Goal: Task Accomplishment & Management: Complete application form

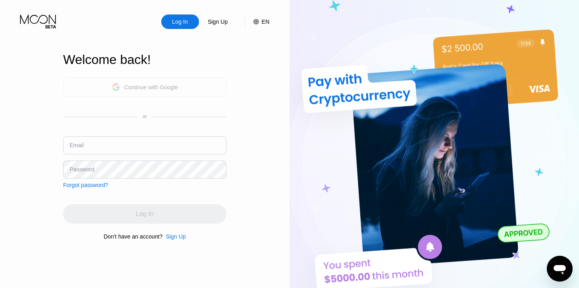
click at [179, 93] on div "Continue with Google" at bounding box center [144, 87] width 163 height 20
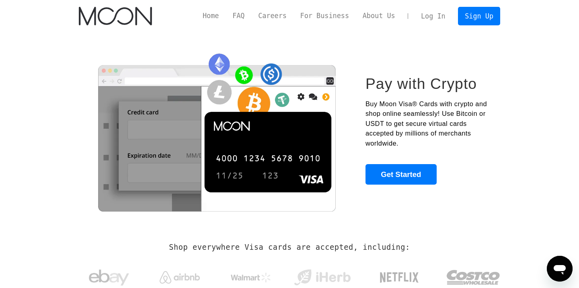
click at [431, 20] on link "Log In" at bounding box center [433, 16] width 38 height 18
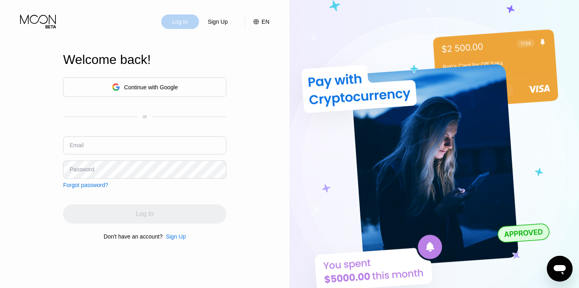
click at [182, 25] on div "Log In" at bounding box center [179, 22] width 17 height 8
click at [144, 88] on div "Continue with Google" at bounding box center [151, 87] width 54 height 6
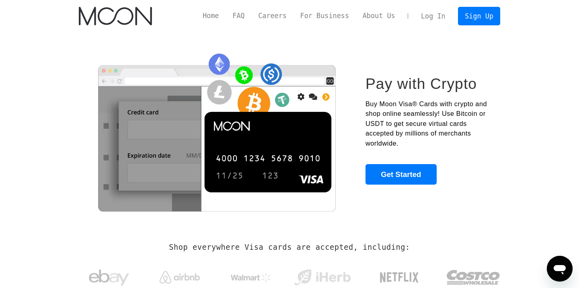
click at [442, 17] on link "Log In" at bounding box center [433, 16] width 38 height 18
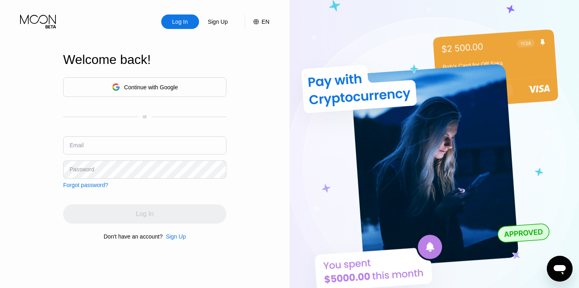
click at [164, 141] on input "text" at bounding box center [144, 145] width 163 height 18
click at [82, 184] on div "Forgot password?" at bounding box center [85, 185] width 45 height 6
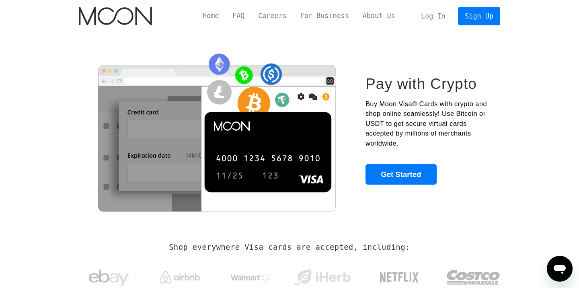
click at [429, 19] on link "Log In" at bounding box center [433, 16] width 38 height 18
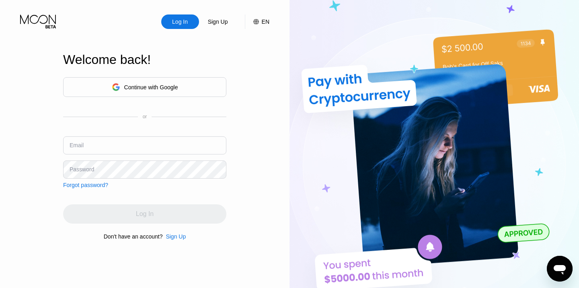
click at [322, 178] on img at bounding box center [433, 158] width 289 height 317
click at [166, 85] on div "Continue with Google" at bounding box center [151, 87] width 54 height 6
click at [171, 86] on div "Continue with Google" at bounding box center [151, 87] width 54 height 6
click at [211, 79] on div "Continue with Google" at bounding box center [144, 87] width 163 height 20
click at [144, 79] on div "Continue with Google" at bounding box center [144, 87] width 163 height 20
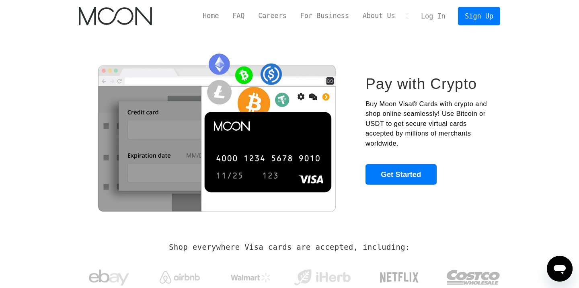
click at [436, 14] on link "Log In" at bounding box center [433, 16] width 38 height 18
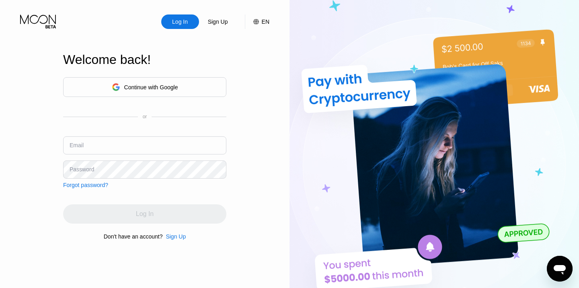
click at [100, 183] on div "Forgot password?" at bounding box center [85, 185] width 45 height 6
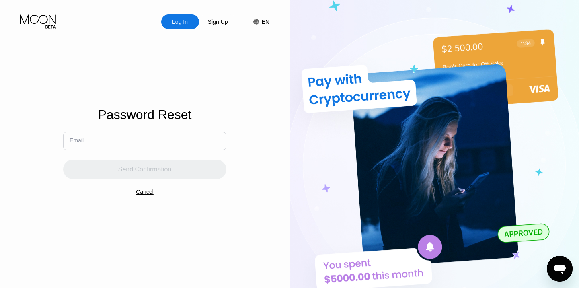
click at [108, 140] on input "text" at bounding box center [144, 141] width 163 height 18
type input "[EMAIL_ADDRESS][DOMAIN_NAME]"
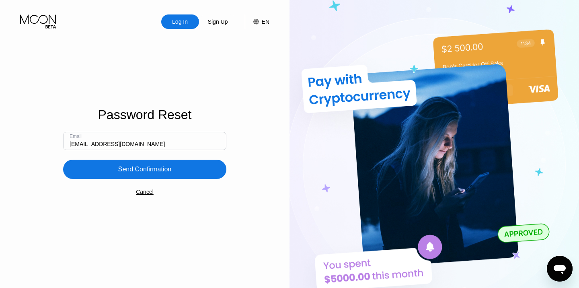
click at [125, 168] on div "Send Confirmation" at bounding box center [144, 169] width 53 height 8
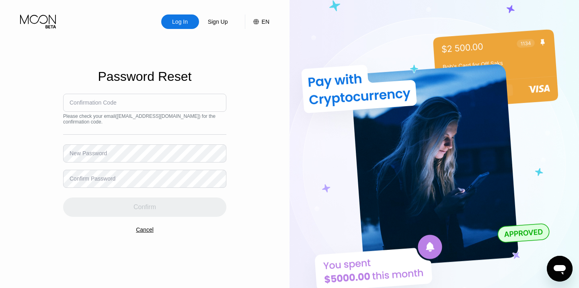
click at [106, 113] on div "Confirmation Code Please check your email ( fersureinc@gmail.com ) for the conf…" at bounding box center [144, 155] width 163 height 123
click at [99, 106] on input at bounding box center [144, 103] width 163 height 18
paste input "298896"
type input "298896"
click at [146, 168] on div "Confirmation Code 298896 Please check your email ( fersureinc@gmail.com ) for t…" at bounding box center [144, 155] width 163 height 123
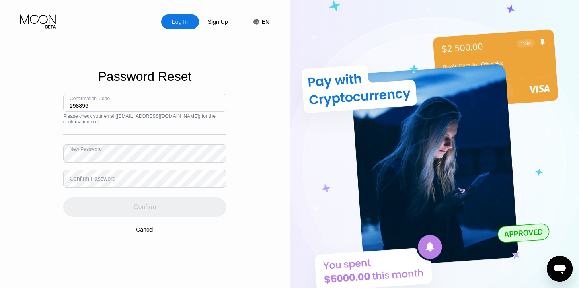
click at [93, 178] on div "Confirm Password" at bounding box center [93, 178] width 46 height 6
click at [82, 178] on div "Confirm Password" at bounding box center [93, 178] width 46 height 6
click at [76, 181] on div "Confirm Password" at bounding box center [93, 178] width 46 height 6
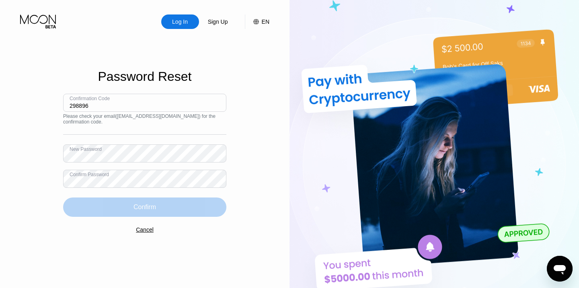
click at [117, 203] on div "Confirm" at bounding box center [144, 206] width 163 height 19
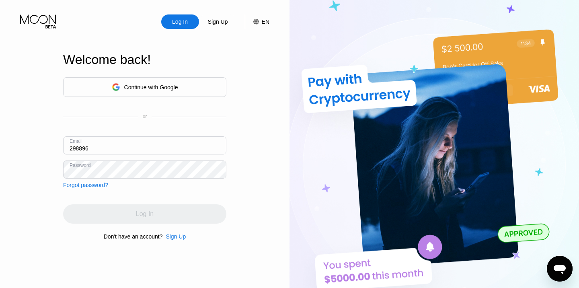
click at [298, 61] on img at bounding box center [433, 158] width 289 height 317
click at [115, 146] on input "298896" at bounding box center [144, 145] width 163 height 18
type input "d"
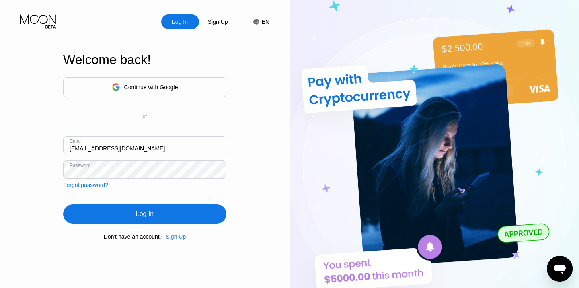
type input "[EMAIL_ADDRESS][DOMAIN_NAME]"
click at [105, 215] on div "Log In" at bounding box center [144, 213] width 163 height 19
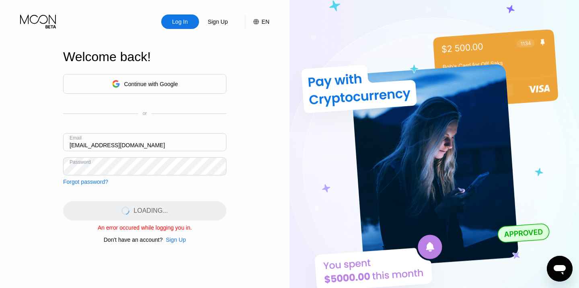
click at [65, 203] on div "LOADING..." at bounding box center [144, 210] width 163 height 19
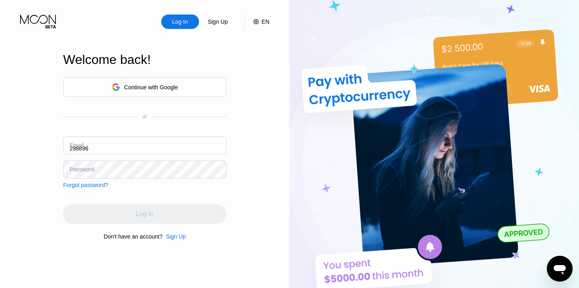
click at [106, 150] on input "298896" at bounding box center [144, 145] width 163 height 18
type input "[EMAIL_ADDRESS][DOMAIN_NAME]"
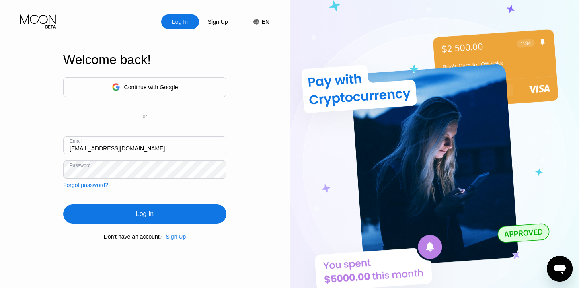
click at [106, 207] on div "Log In" at bounding box center [144, 213] width 163 height 19
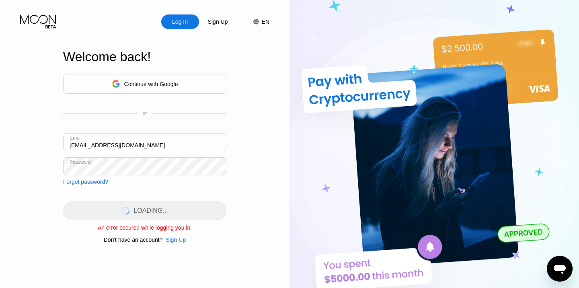
click at [115, 228] on div "An error occured while logging you in." at bounding box center [144, 227] width 163 height 6
click at [175, 242] on div "Sign Up" at bounding box center [176, 239] width 20 height 6
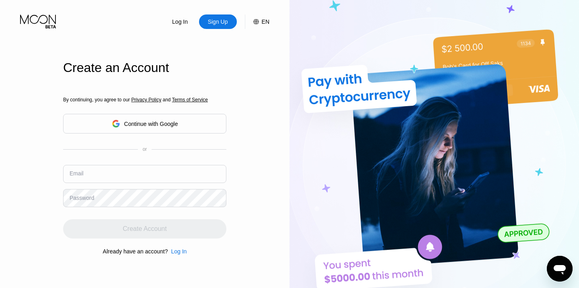
click at [146, 167] on input "text" at bounding box center [144, 174] width 163 height 18
click at [88, 166] on input "text" at bounding box center [144, 174] width 163 height 18
paste input "kidslearningtube01@gmail.com"
type input "kidslearningtube01@gmail.com"
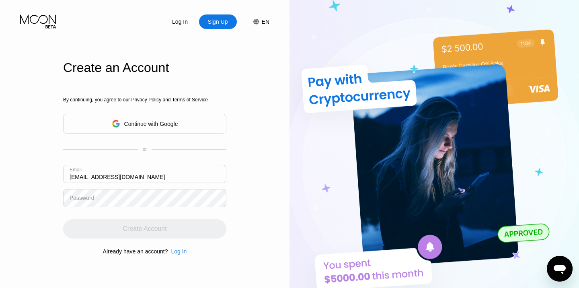
click at [23, 204] on div "Log In Sign Up EN Language Select an item Save Create an Account By continuing,…" at bounding box center [144, 158] width 289 height 317
click at [51, 199] on div "Log In Sign Up EN Language Select an item Save Create an Account By continuing,…" at bounding box center [144, 158] width 289 height 317
click at [61, 216] on div "Log In Sign Up EN Language Select an item Save Create an Account By continuing,…" at bounding box center [144, 158] width 289 height 317
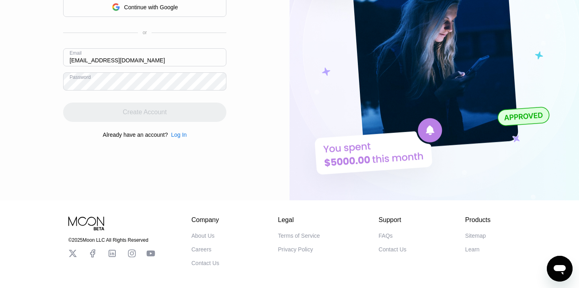
scroll to position [147, 0]
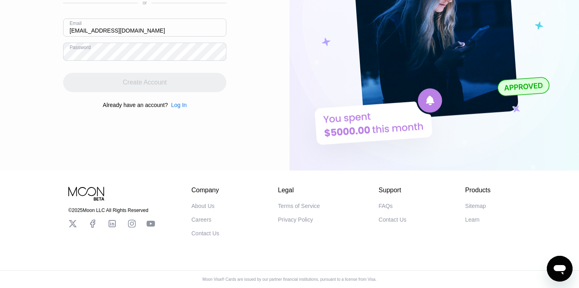
click at [101, 192] on icon at bounding box center [86, 194] width 37 height 14
click at [158, 81] on div "Create Account" at bounding box center [144, 82] width 163 height 19
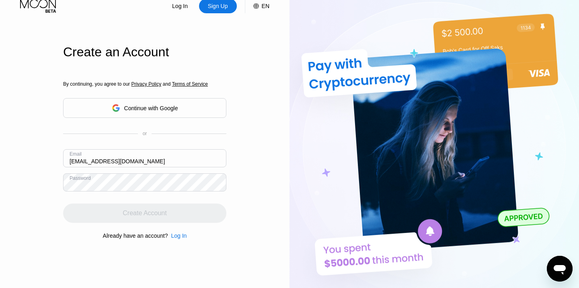
scroll to position [0, 0]
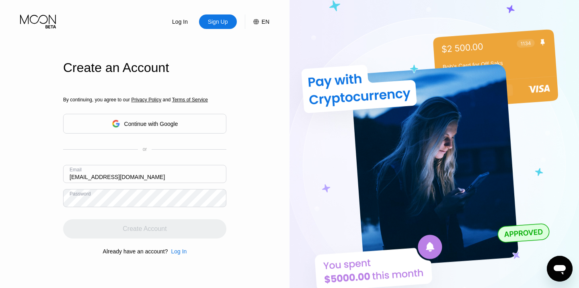
click at [149, 180] on input "kidslearningtube01@gmail.com" at bounding box center [144, 174] width 163 height 18
click at [208, 21] on div "Sign Up" at bounding box center [218, 22] width 22 height 8
click at [226, 25] on div "Sign Up" at bounding box center [218, 22] width 22 height 8
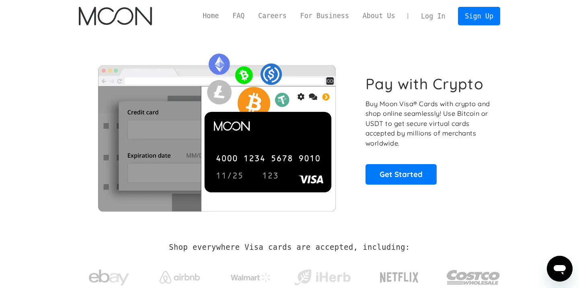
click at [433, 15] on link "Log In" at bounding box center [433, 16] width 38 height 18
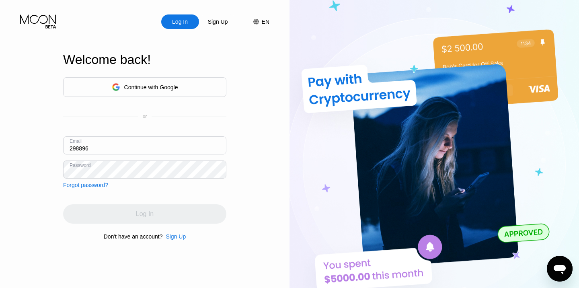
click at [191, 141] on input "298896" at bounding box center [144, 145] width 163 height 18
type input "[EMAIL_ADDRESS][DOMAIN_NAME]"
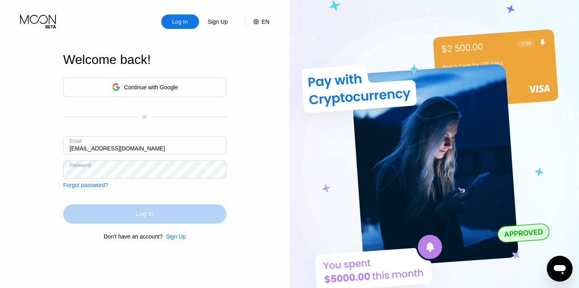
click at [136, 216] on div "Log In" at bounding box center [145, 214] width 18 height 8
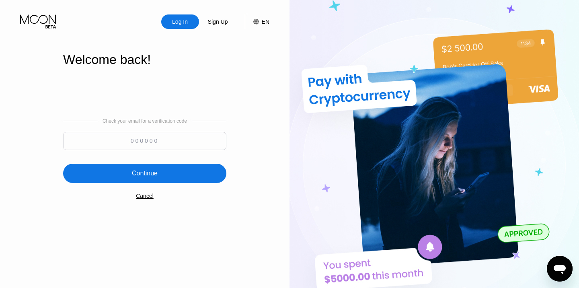
click at [171, 138] on input at bounding box center [144, 141] width 163 height 18
paste input "463922"
type input "463922"
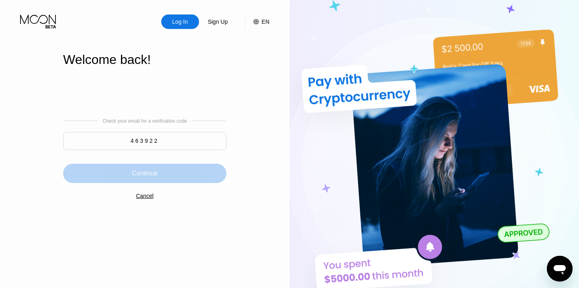
click at [152, 179] on div "Continue" at bounding box center [144, 173] width 163 height 19
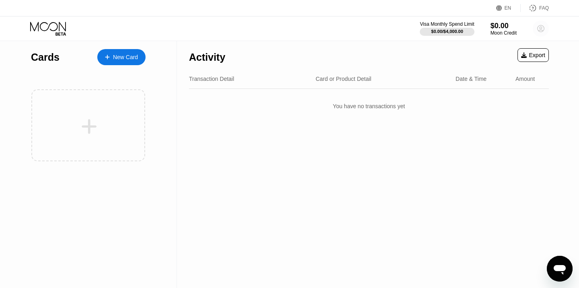
click at [542, 33] on circle at bounding box center [541, 29] width 16 height 16
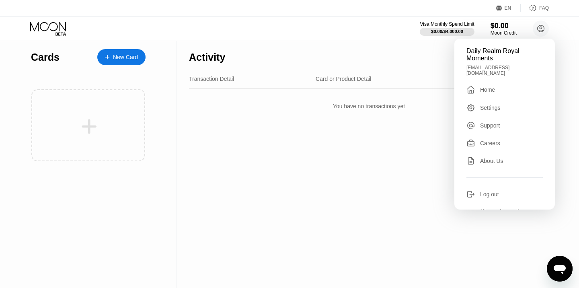
click at [343, 43] on div "Activity Export" at bounding box center [369, 55] width 360 height 28
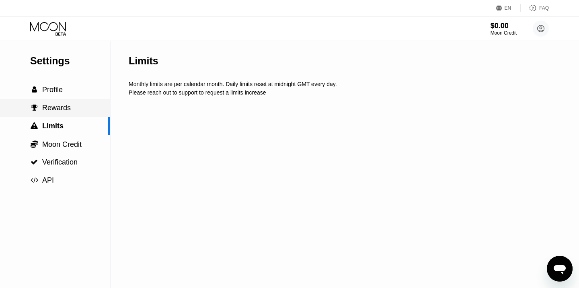
click at [51, 108] on span "Rewards" at bounding box center [56, 108] width 29 height 8
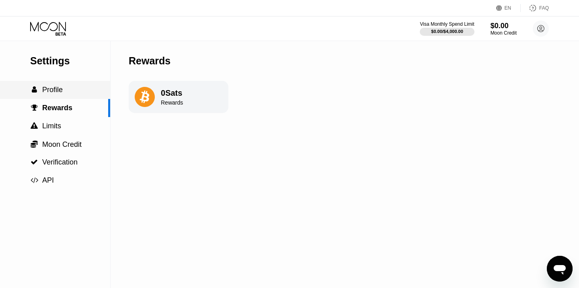
click at [48, 88] on span "Profile" at bounding box center [52, 90] width 21 height 8
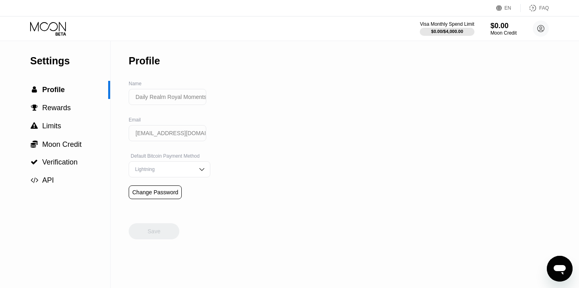
click at [147, 99] on input "Daily Realm Royal Moments" at bounding box center [168, 97] width 78 height 16
click at [230, 123] on div "Settings  Profile  Rewards  Limits  Moon Credit  Verification  API Profil…" at bounding box center [289, 164] width 579 height 247
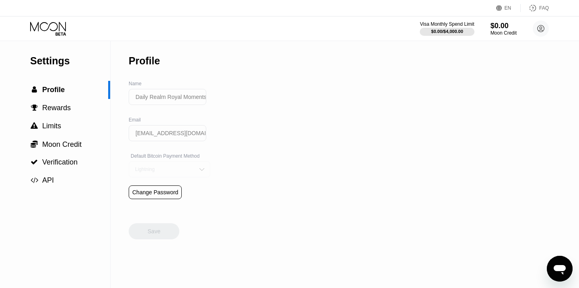
click at [188, 171] on div "Lightning" at bounding box center [170, 169] width 82 height 16
click at [221, 154] on div "Settings  Profile  Rewards  Limits  Moon Credit  Verification  API Profil…" at bounding box center [289, 164] width 579 height 247
click at [180, 197] on div "On-Chain" at bounding box center [169, 201] width 81 height 16
click at [149, 236] on div "Save" at bounding box center [154, 231] width 51 height 16
click at [48, 89] on span "Profile" at bounding box center [53, 90] width 23 height 8
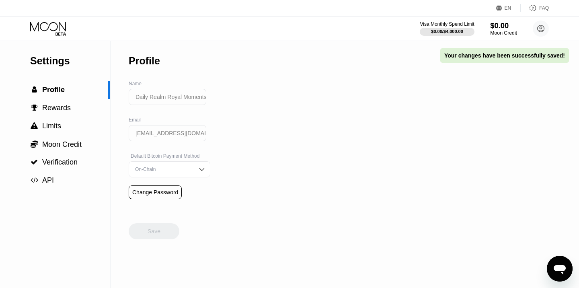
click at [496, 29] on div "$0.00" at bounding box center [503, 25] width 27 height 8
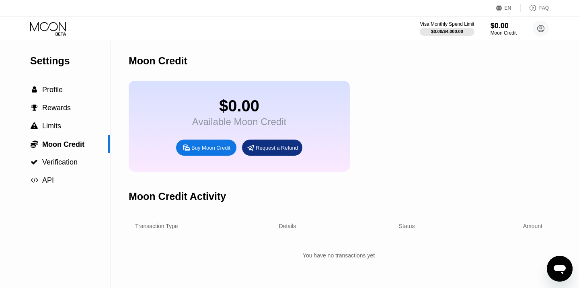
click at [211, 150] on div "Buy Moon Credit" at bounding box center [210, 147] width 39 height 7
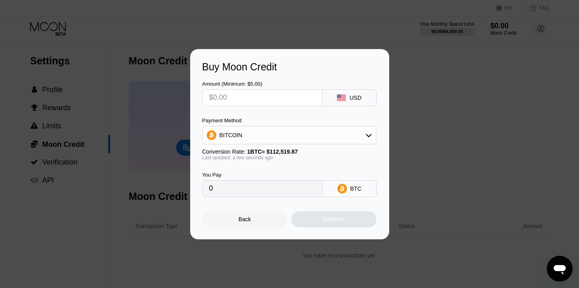
click at [324, 144] on div "Payment Method BITCOIN Conversion Rate: 1 BTC ≈ $112,519.87 Last updated: a few…" at bounding box center [289, 138] width 174 height 43
click at [314, 135] on div "BITCOIN" at bounding box center [289, 135] width 173 height 16
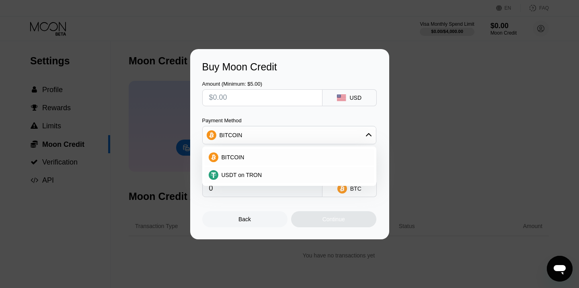
click at [289, 122] on div "Payment Method" at bounding box center [289, 120] width 174 height 6
click at [273, 113] on div "Amount (Minimum: $5.00) USD Payment Method BITCOIN BITCOIN USDT on TRON Convers…" at bounding box center [289, 135] width 175 height 124
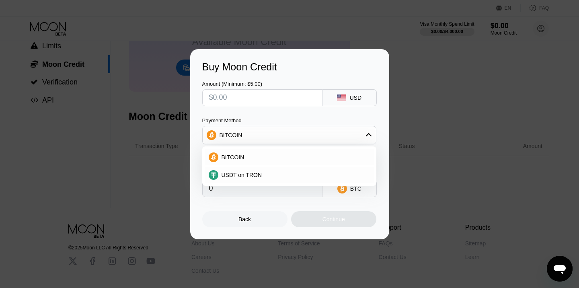
scroll to position [119, 0]
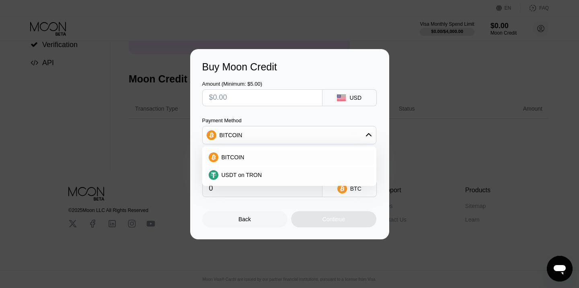
click at [407, 35] on div at bounding box center [289, 144] width 579 height 288
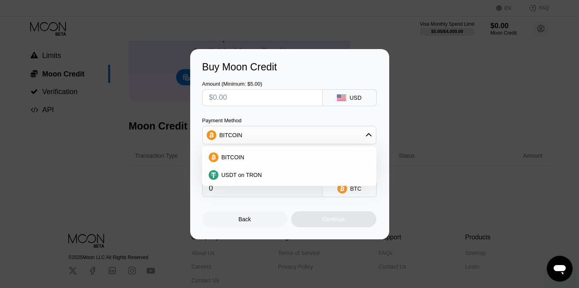
scroll to position [65, 0]
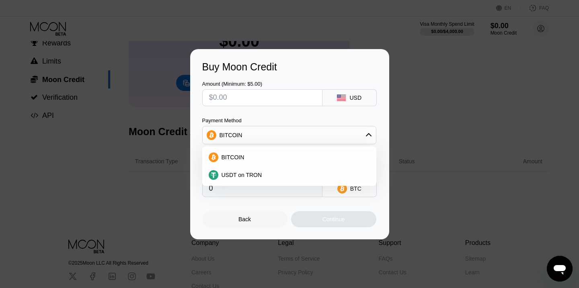
click at [285, 95] on input "text" at bounding box center [262, 98] width 107 height 16
type input "$4"
type input "0.00003555"
type input "$40"
type input "0.00035550"
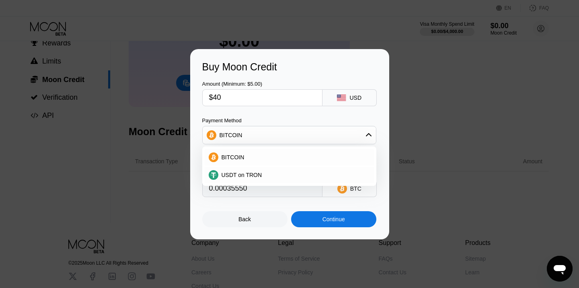
type input "$400"
type input "0.00355493"
type input "$400"
click at [249, 112] on div "Amount (Minimum: $5.00) $400 USD Payment Method BITCOIN BITCOIN USDT on TRON Co…" at bounding box center [289, 135] width 175 height 124
click at [236, 175] on span "USDT on TRON" at bounding box center [241, 175] width 41 height 6
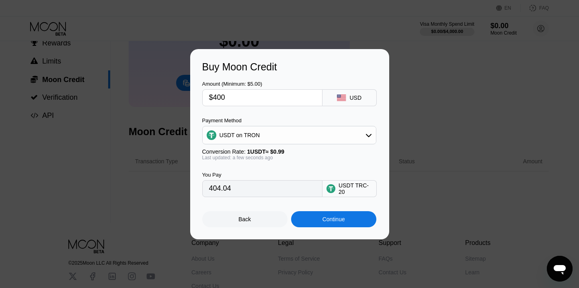
click at [234, 188] on input "404.04" at bounding box center [262, 188] width 107 height 16
click at [254, 139] on div "USDT on TRON" at bounding box center [289, 135] width 173 height 16
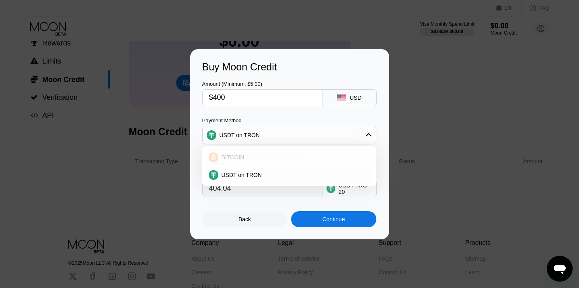
click at [243, 158] on span "BITCOIN" at bounding box center [232, 157] width 23 height 6
type input "0.00355493"
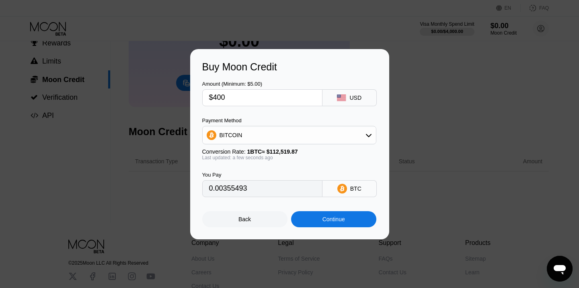
click at [246, 188] on input "0.00355493" at bounding box center [262, 188] width 107 height 16
click at [415, 81] on div "Buy Moon Credit Amount (Minimum: $5.00) $400 USD Payment Method BITCOIN Convers…" at bounding box center [289, 144] width 579 height 190
click at [423, 100] on div "Buy Moon Credit Amount (Minimum: $5.00) $400 USD Payment Method BITCOIN Convers…" at bounding box center [289, 144] width 579 height 190
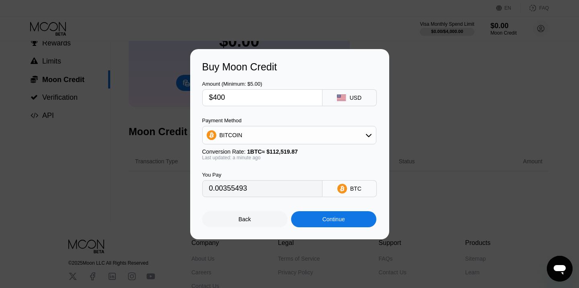
click at [267, 224] on div "Back" at bounding box center [244, 219] width 85 height 16
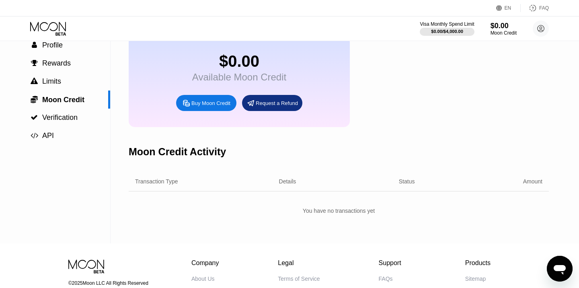
scroll to position [0, 0]
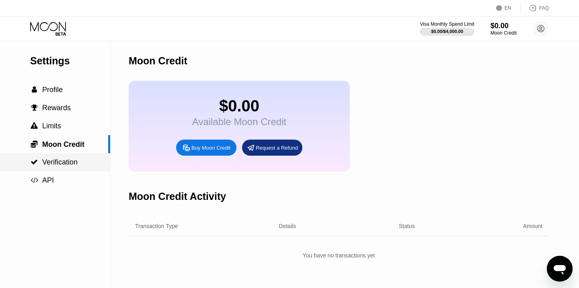
click at [32, 158] on div " Verification" at bounding box center [53, 162] width 47 height 8
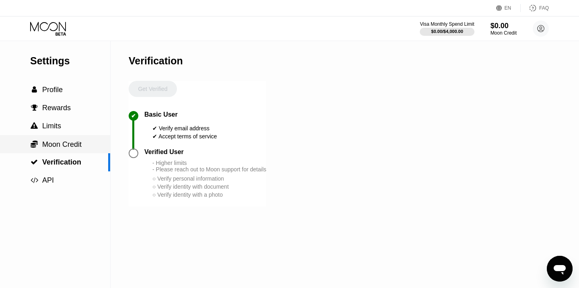
click at [52, 142] on span "Moon Credit" at bounding box center [61, 144] width 39 height 8
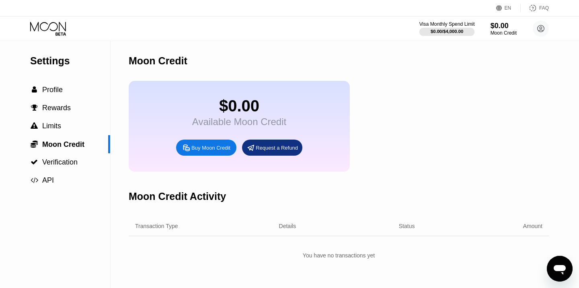
click at [460, 30] on div "$0.00 / $4,000.00" at bounding box center [447, 31] width 33 height 5
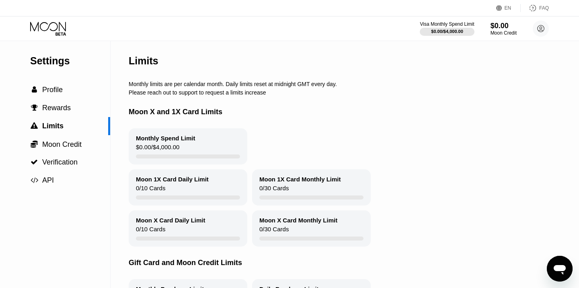
click at [180, 141] on div "Monthly Spend Limit" at bounding box center [165, 138] width 59 height 7
click at [74, 150] on div " Moon Credit" at bounding box center [55, 144] width 110 height 18
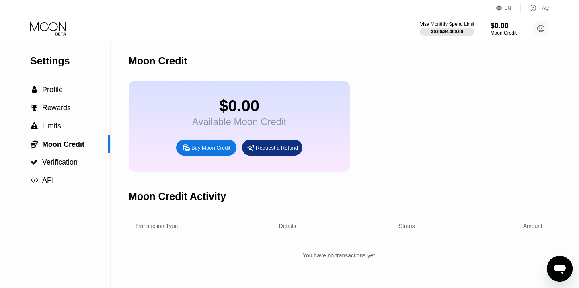
click at [48, 33] on icon at bounding box center [48, 29] width 37 height 14
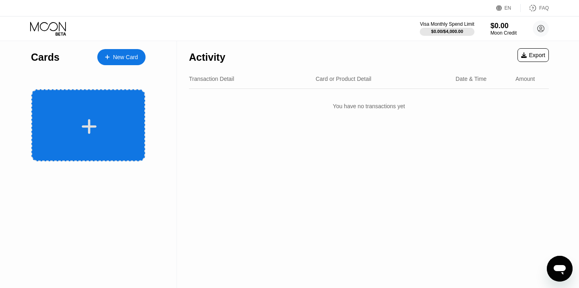
click at [88, 133] on icon at bounding box center [89, 126] width 16 height 18
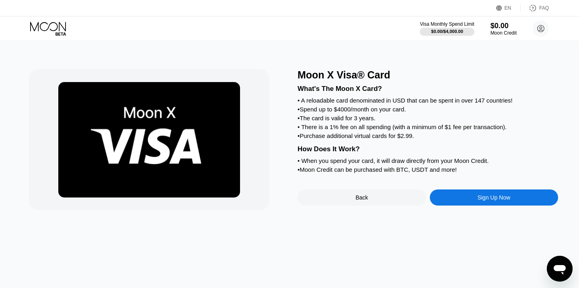
click at [461, 202] on div "Sign Up Now" at bounding box center [494, 197] width 129 height 16
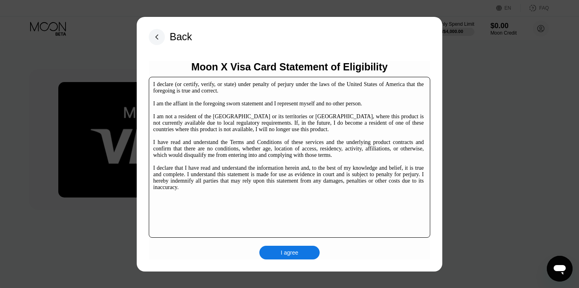
click at [284, 248] on div "I agree" at bounding box center [289, 253] width 60 height 14
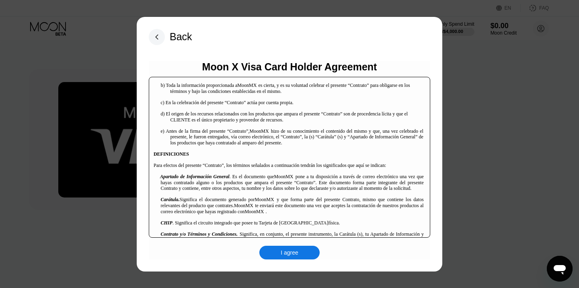
scroll to position [162, 0]
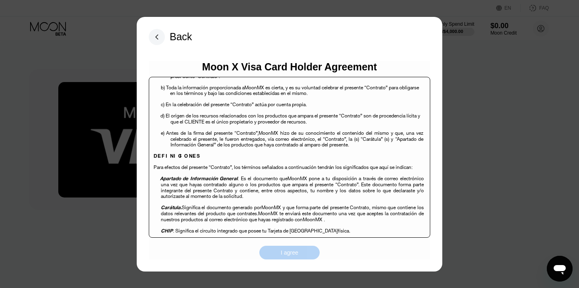
click at [281, 249] on div "I agree" at bounding box center [290, 252] width 18 height 7
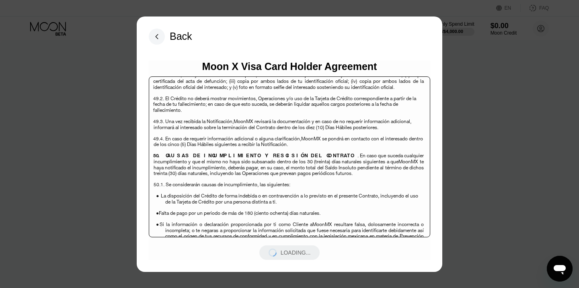
scroll to position [5514, 0]
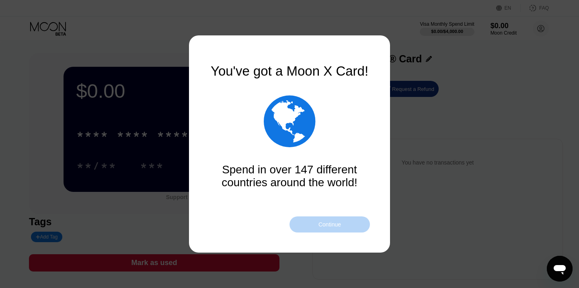
click at [324, 223] on div "Continue" at bounding box center [329, 224] width 23 height 6
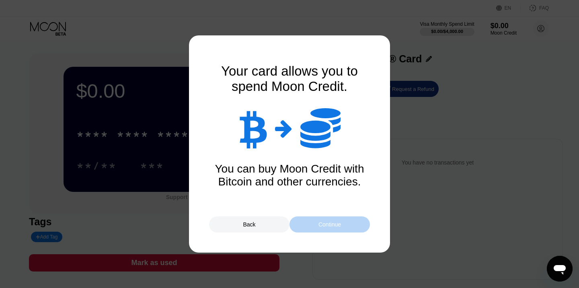
click at [320, 224] on div "Continue" at bounding box center [329, 224] width 23 height 6
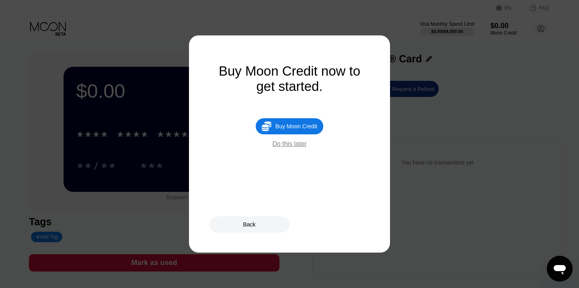
click at [279, 146] on div "Do this later" at bounding box center [289, 143] width 34 height 7
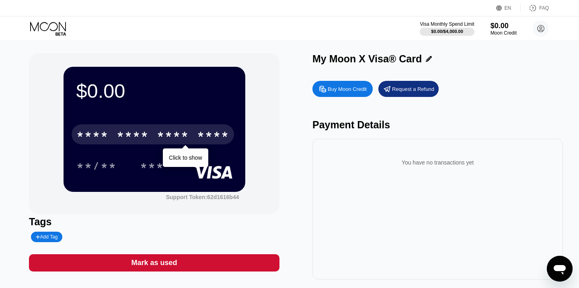
click at [179, 132] on div "* * * *" at bounding box center [173, 135] width 32 height 13
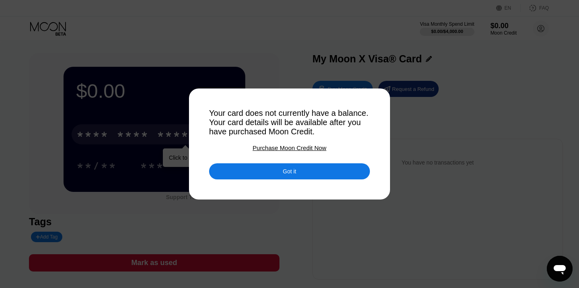
click at [275, 172] on div "Got it" at bounding box center [289, 171] width 161 height 16
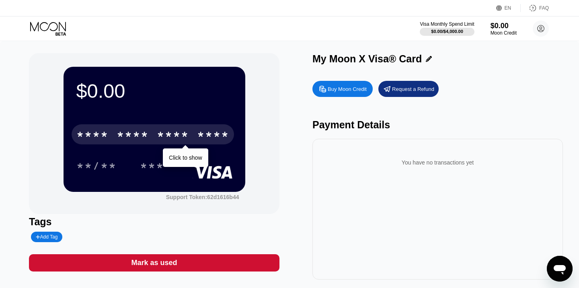
click at [422, 161] on div "You have no transactions yet" at bounding box center [438, 162] width 238 height 23
click at [57, 27] on icon at bounding box center [48, 26] width 36 height 9
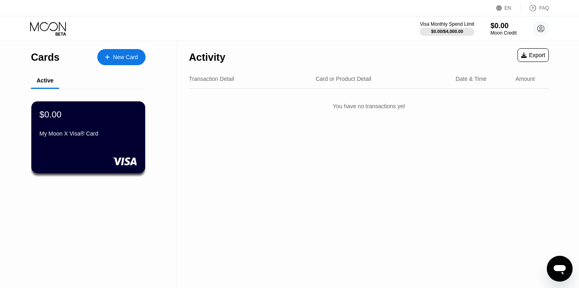
click at [208, 74] on div "Transaction Detail Card or Product Detail Date & Time Amount" at bounding box center [369, 79] width 360 height 20
click at [208, 78] on div "Transaction Detail" at bounding box center [211, 79] width 45 height 6
click at [340, 82] on div "Card or Product Detail" at bounding box center [344, 79] width 56 height 6
click at [111, 137] on div "My Moon X Visa® Card" at bounding box center [88, 133] width 98 height 6
